Goal: Information Seeking & Learning: Learn about a topic

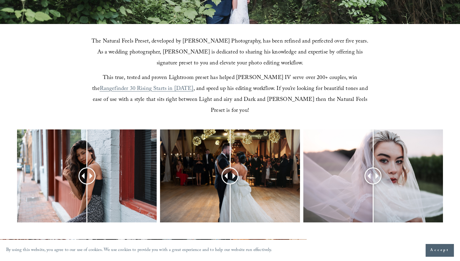
scroll to position [202, 0]
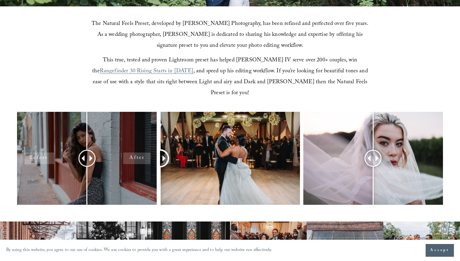
drag, startPoint x: 238, startPoint y: 149, endPoint x: 110, endPoint y: 174, distance: 131.0
click at [110, 174] on div at bounding box center [230, 166] width 460 height 109
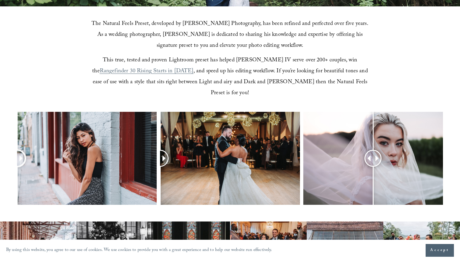
drag, startPoint x: 86, startPoint y: 147, endPoint x: 0, endPoint y: 155, distance: 86.7
click at [0, 156] on div at bounding box center [230, 166] width 460 height 109
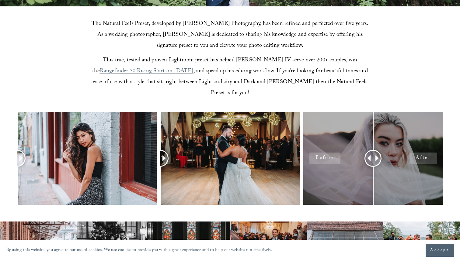
drag, startPoint x: 381, startPoint y: 151, endPoint x: 418, endPoint y: 149, distance: 36.5
click at [418, 150] on div at bounding box center [373, 158] width 140 height 93
drag, startPoint x: 383, startPoint y: 147, endPoint x: 436, endPoint y: 155, distance: 53.5
click at [436, 155] on div at bounding box center [373, 158] width 140 height 93
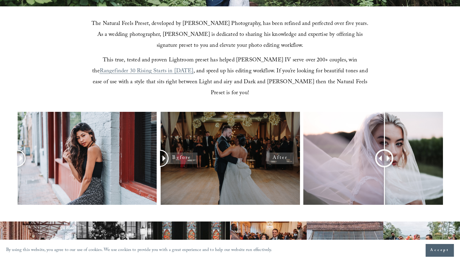
drag, startPoint x: 370, startPoint y: 145, endPoint x: 217, endPoint y: 146, distance: 153.5
click at [217, 146] on div at bounding box center [230, 166] width 460 height 109
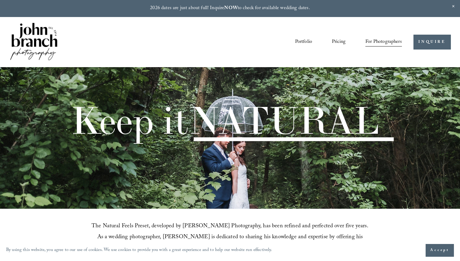
scroll to position [398, 0]
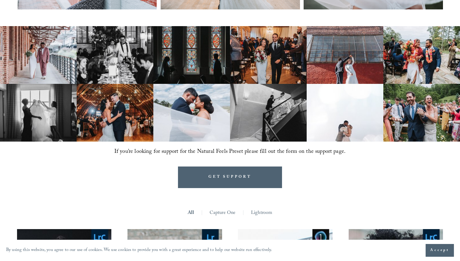
click at [398, 57] on img at bounding box center [421, 55] width 77 height 58
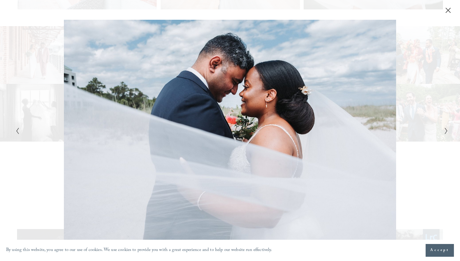
click at [446, 13] on div "Close" at bounding box center [448, 10] width 6 height 6
